Goal: Transaction & Acquisition: Subscribe to service/newsletter

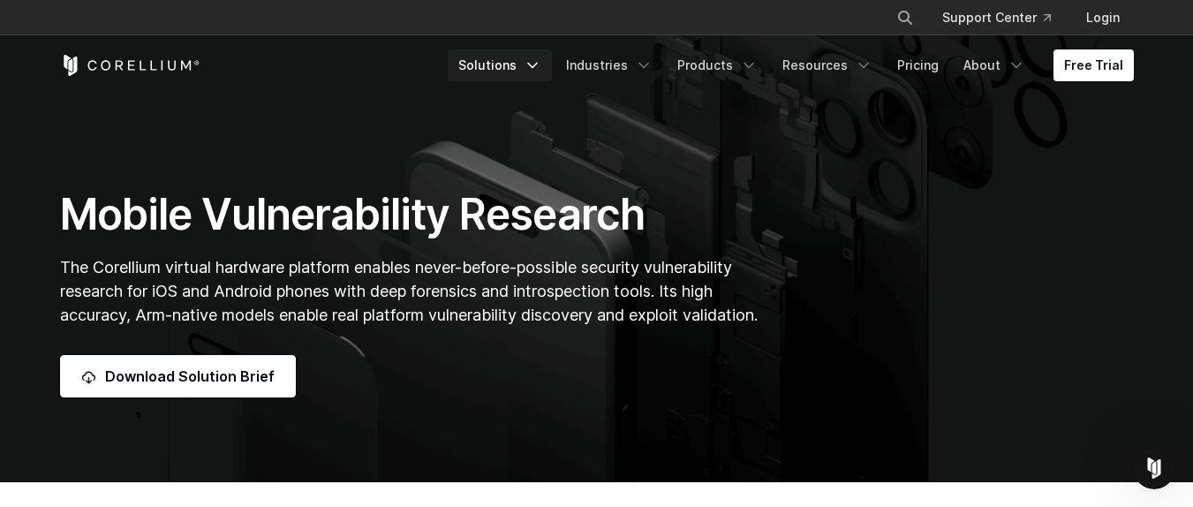
click at [541, 70] on icon "Navigation Menu" at bounding box center [533, 66] width 18 height 18
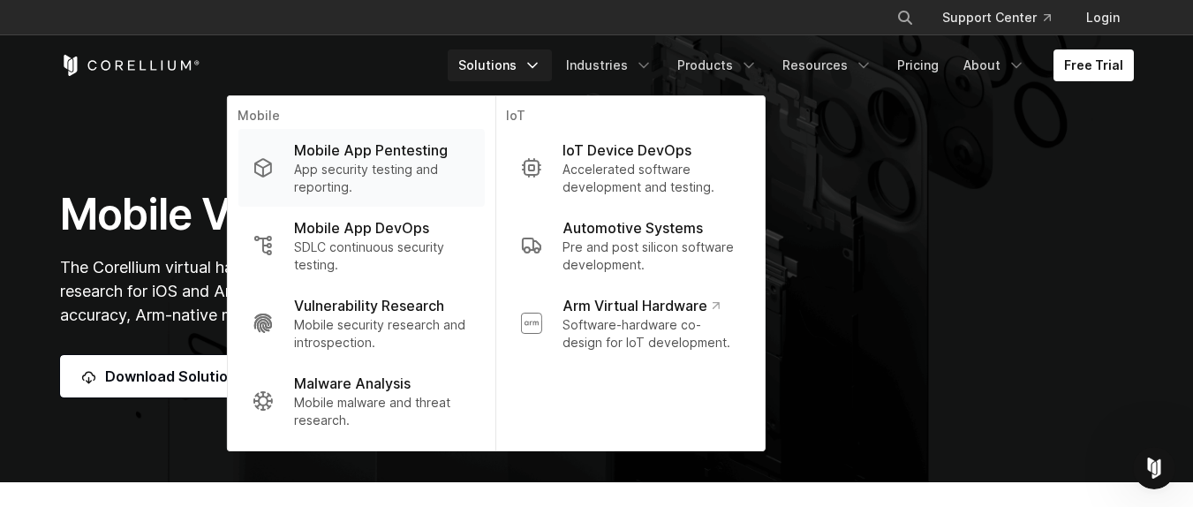
click at [393, 156] on p "Mobile App Pentesting" at bounding box center [371, 150] width 154 height 21
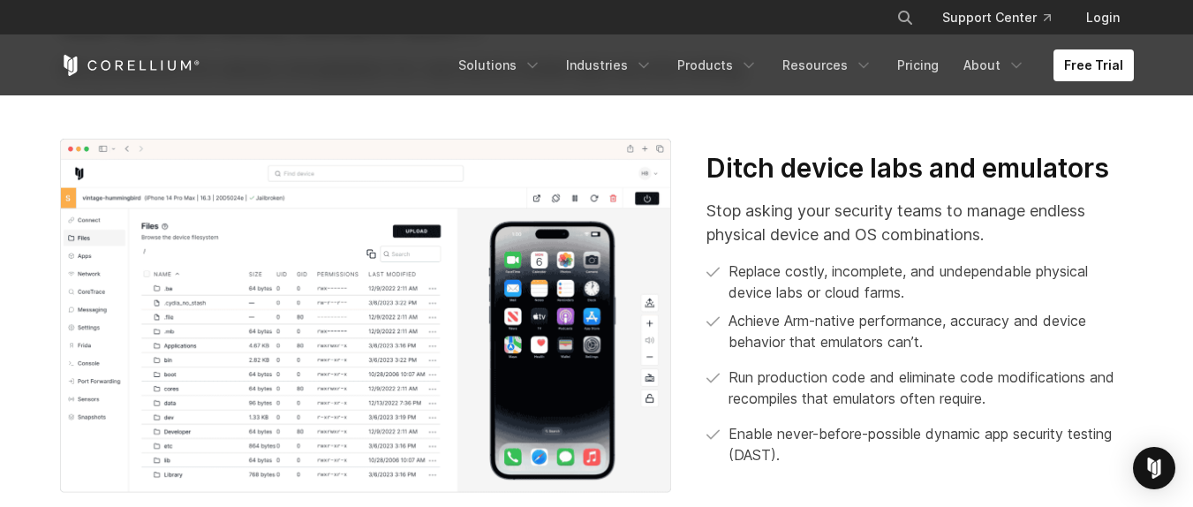
scroll to position [176, 0]
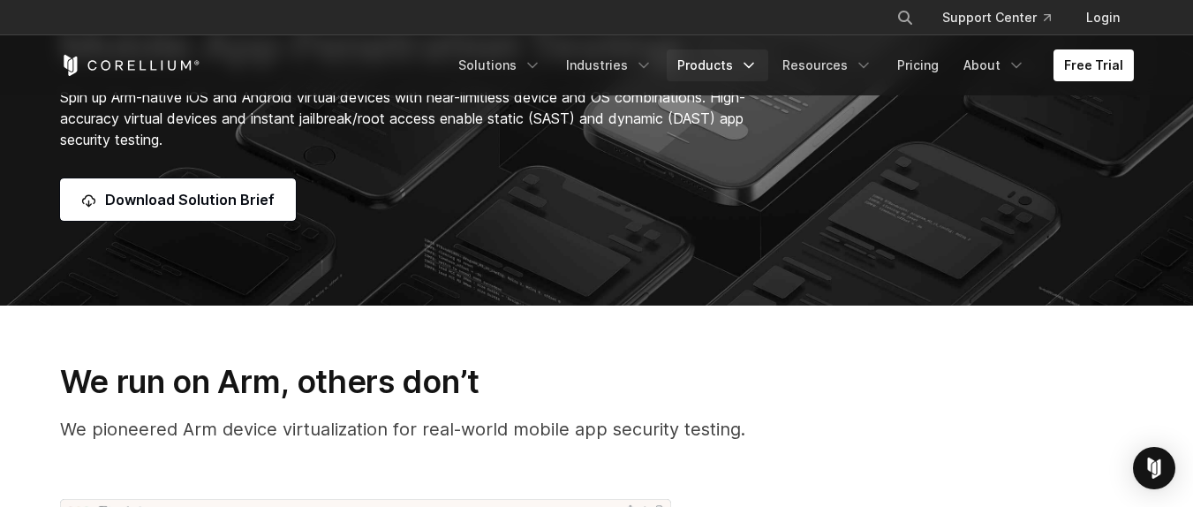
click at [753, 64] on polyline "Navigation Menu" at bounding box center [749, 66] width 9 height 4
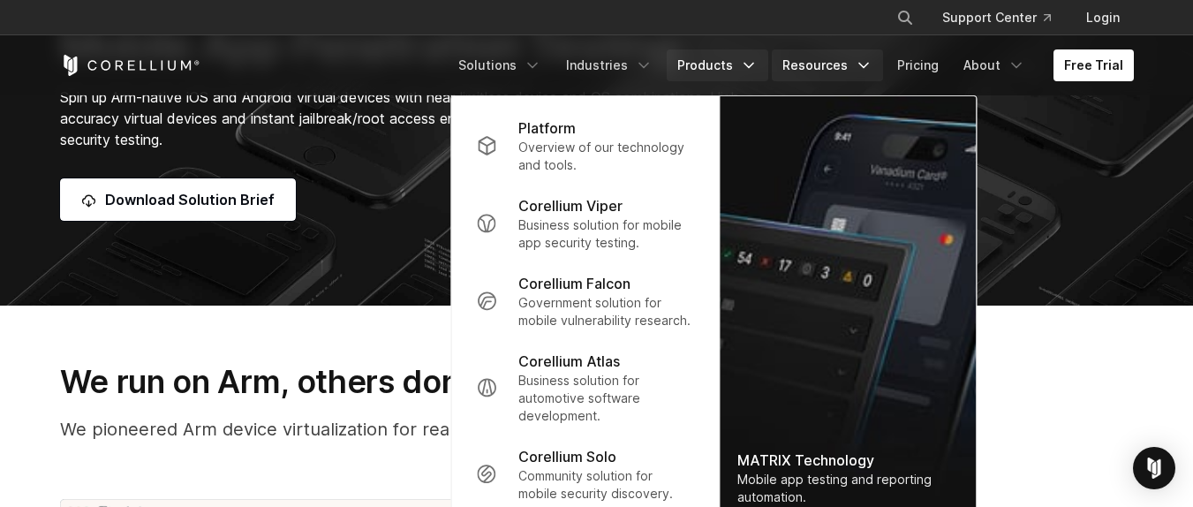
click at [836, 67] on link "Resources" at bounding box center [827, 65] width 111 height 32
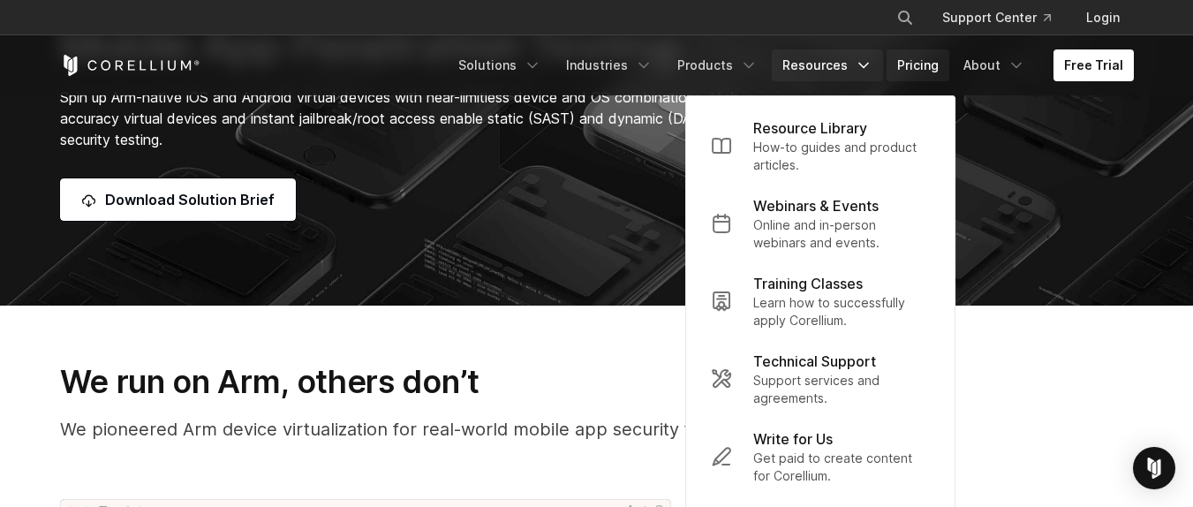
click at [928, 67] on link "Pricing" at bounding box center [918, 65] width 63 height 32
